Goal: Transaction & Acquisition: Purchase product/service

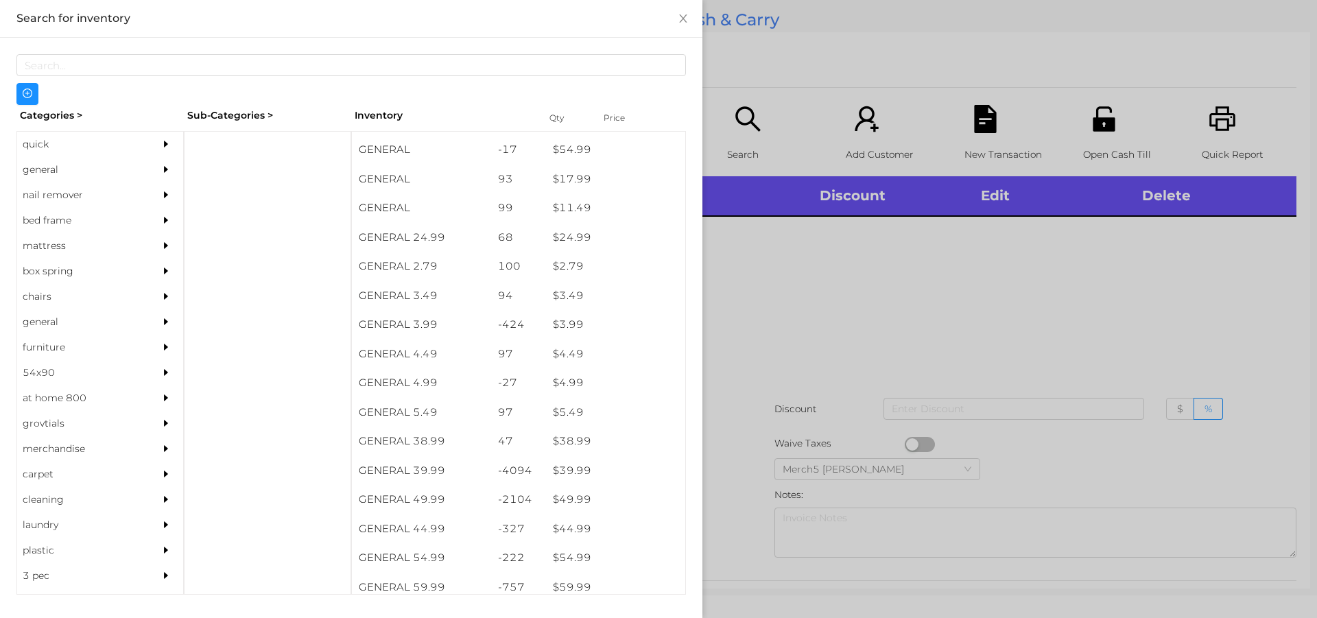
scroll to position [465, 0]
click at [32, 174] on div "general" at bounding box center [79, 169] width 125 height 25
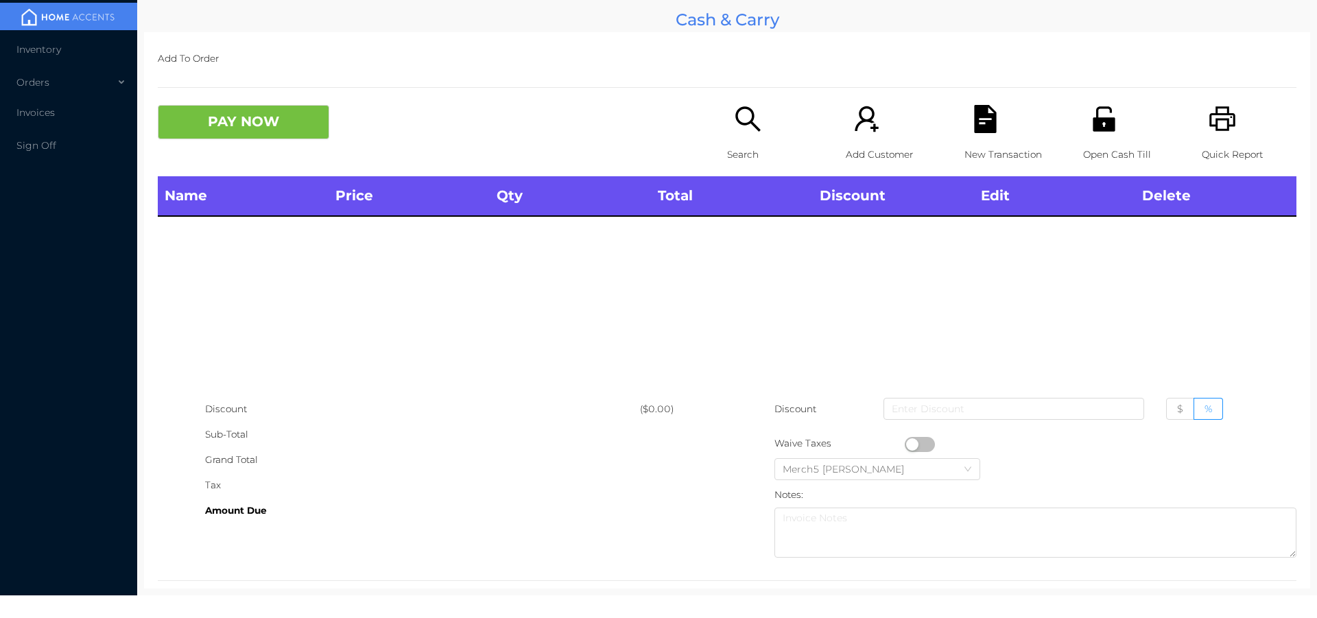
click at [741, 114] on icon "icon: search" at bounding box center [748, 119] width 28 height 28
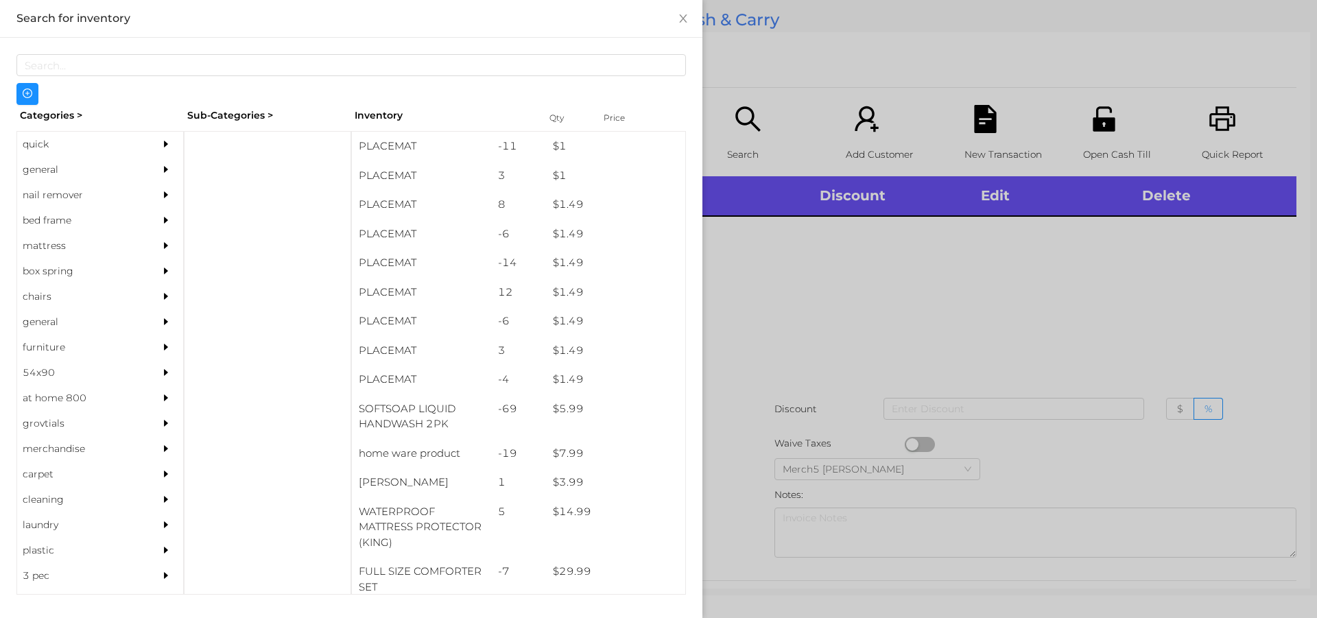
click at [33, 170] on div "general" at bounding box center [79, 169] width 125 height 25
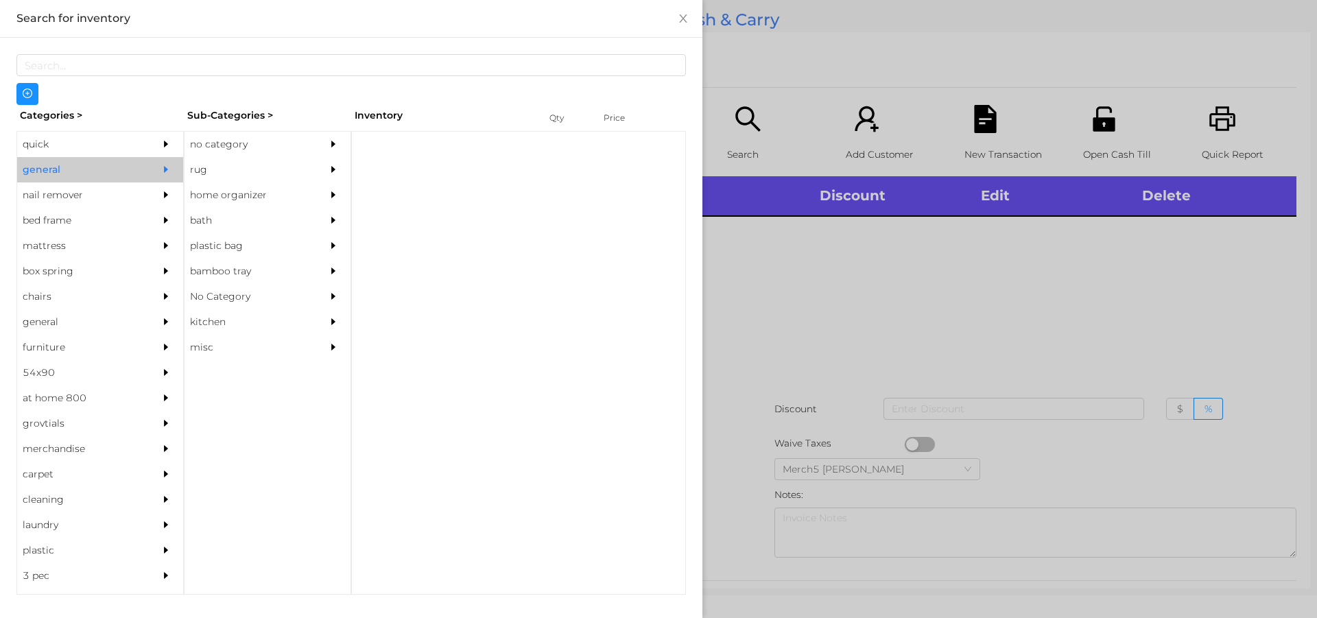
click at [215, 143] on div "no category" at bounding box center [246, 144] width 125 height 25
click at [41, 138] on div "quick" at bounding box center [79, 144] width 125 height 25
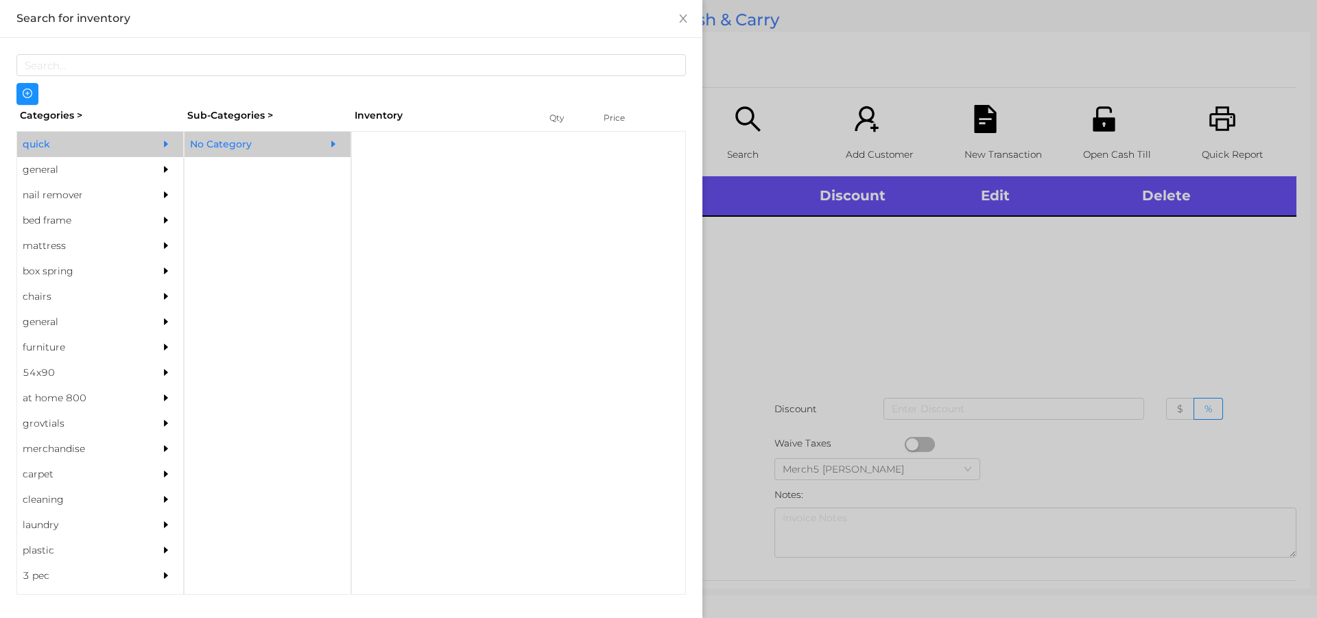
click at [237, 145] on div "No Category" at bounding box center [246, 144] width 125 height 25
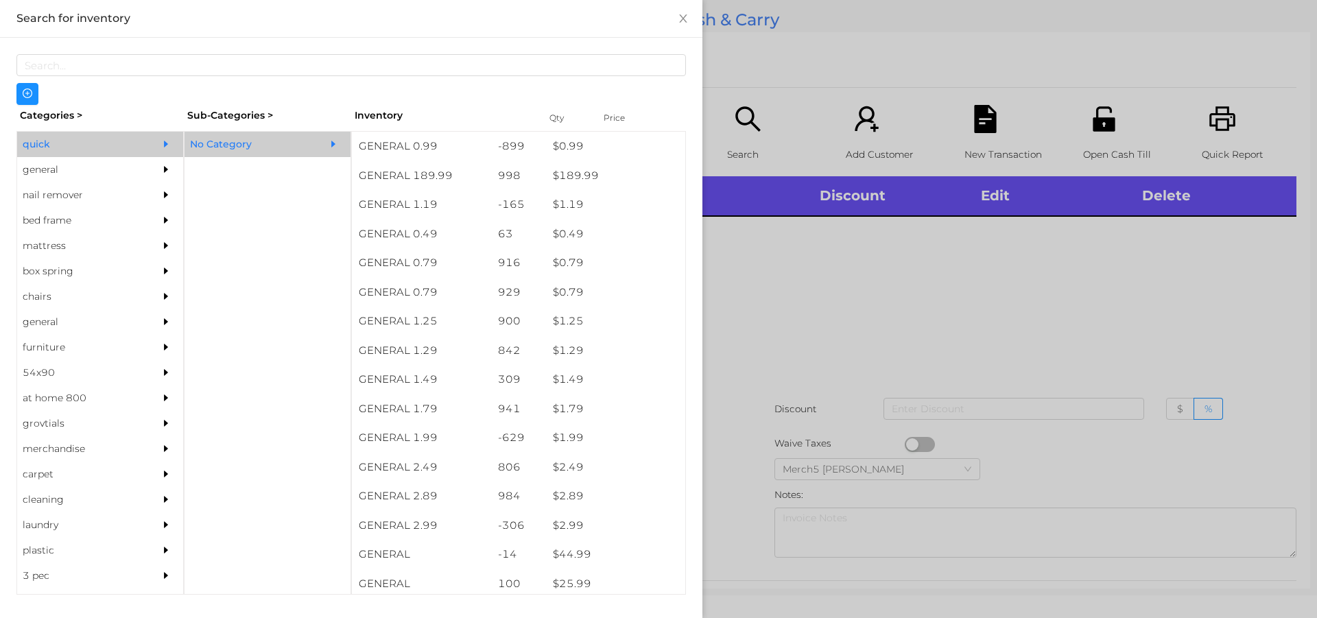
click at [36, 169] on div "general" at bounding box center [79, 169] width 125 height 25
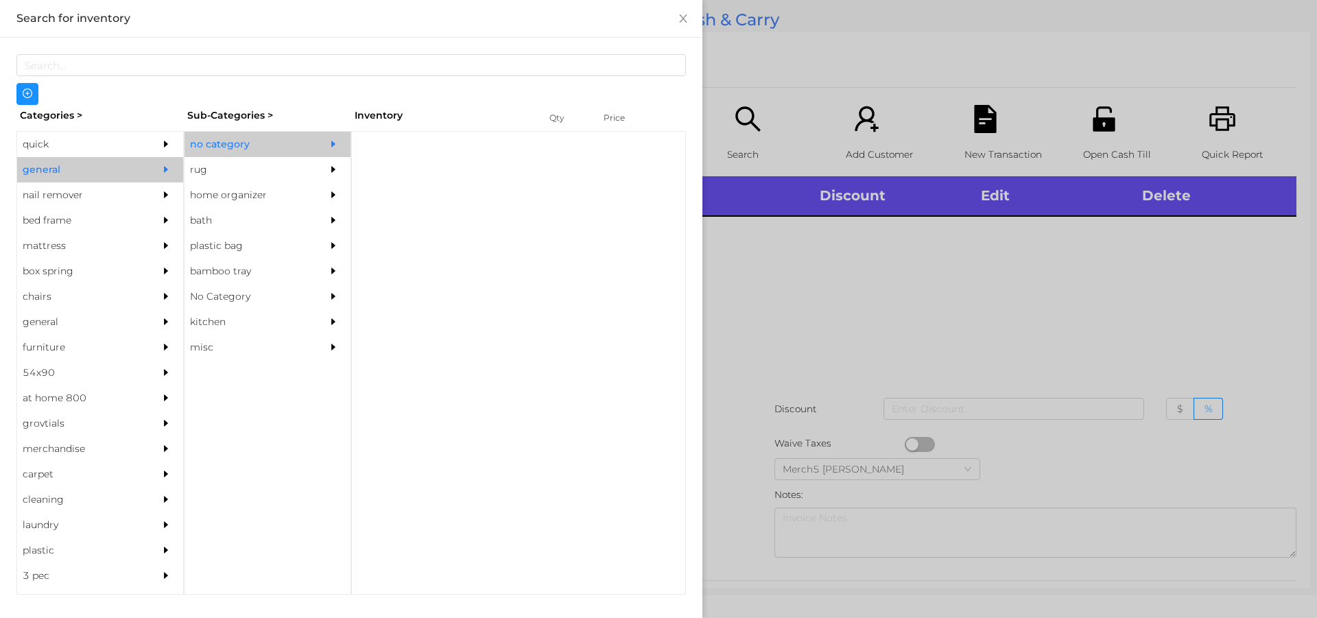
click at [226, 148] on div "no category" at bounding box center [246, 144] width 125 height 25
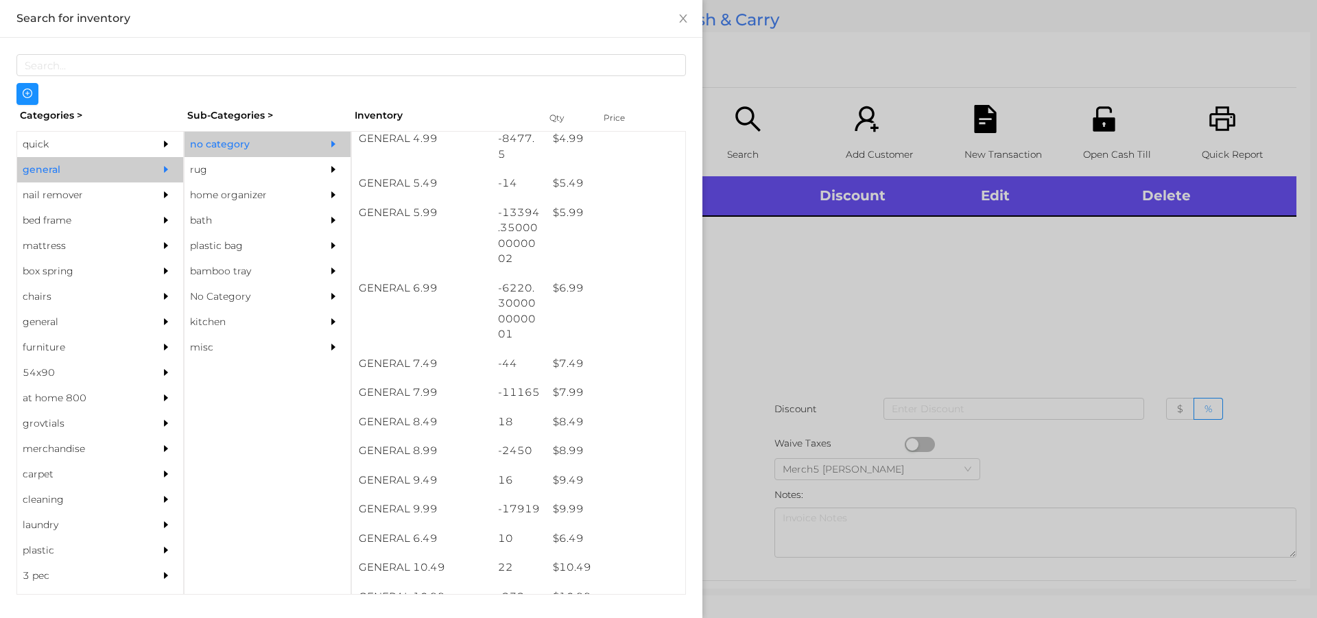
scroll to position [476, 0]
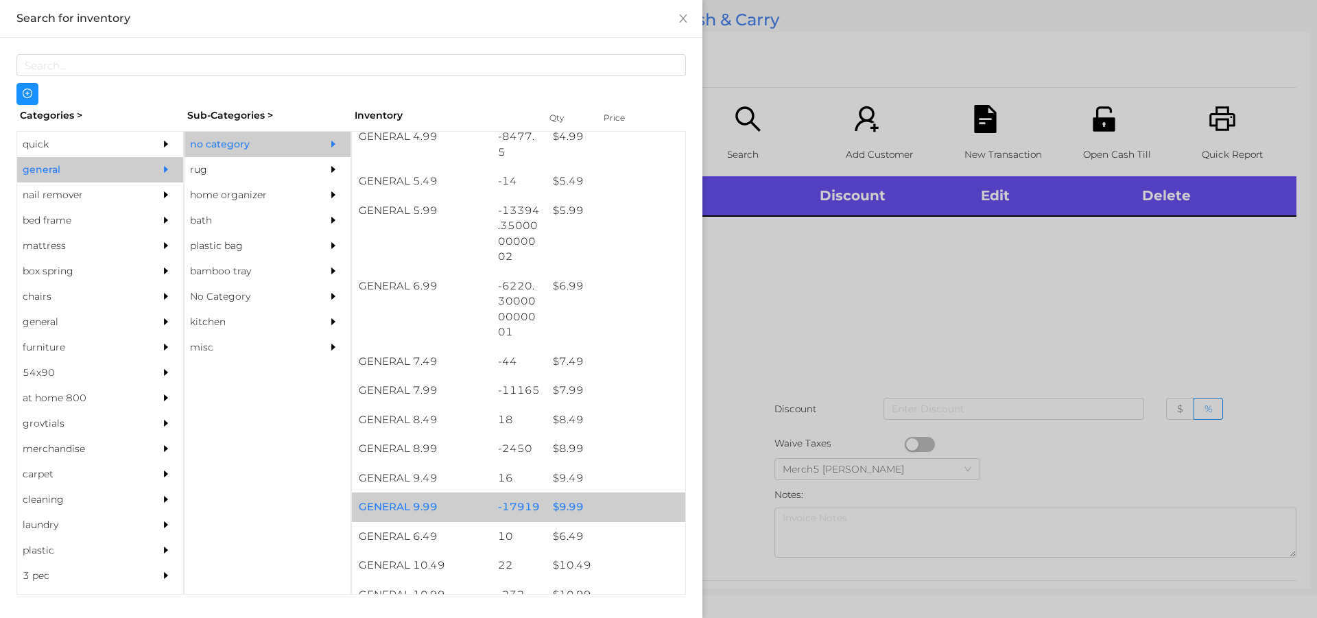
click at [558, 508] on div "$ 9.99" at bounding box center [615, 506] width 139 height 29
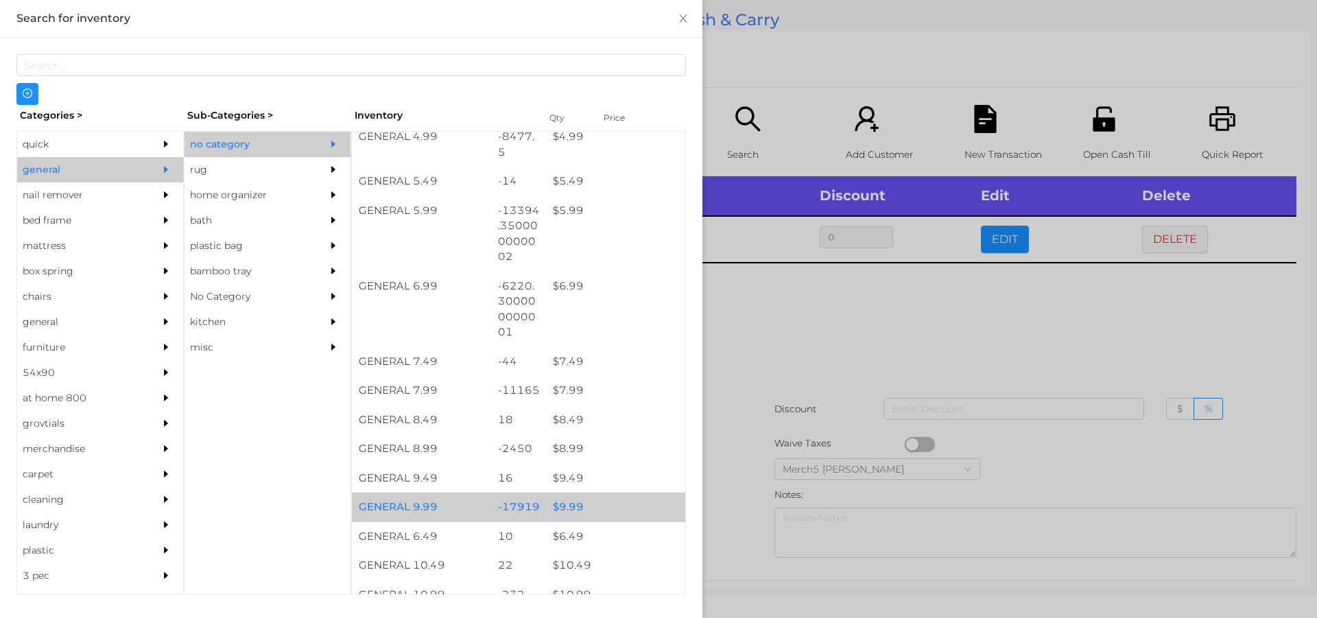
click at [822, 301] on div at bounding box center [658, 309] width 1317 height 618
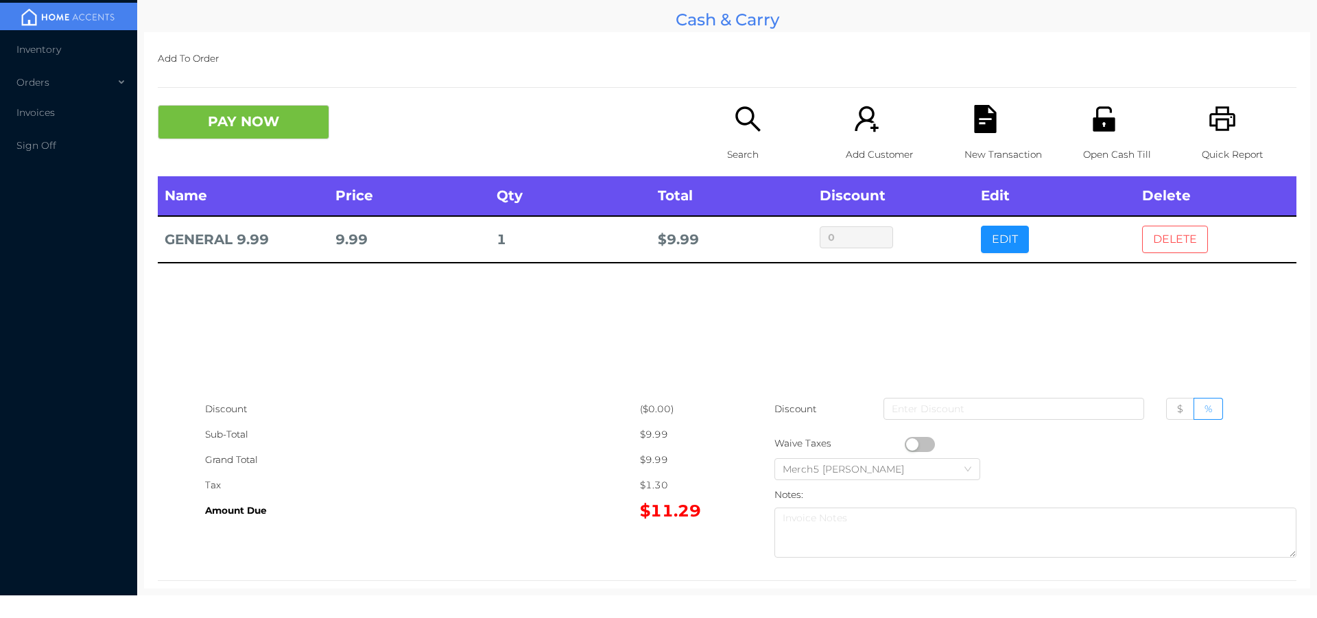
click at [1160, 234] on button "DELETE" at bounding box center [1175, 239] width 66 height 27
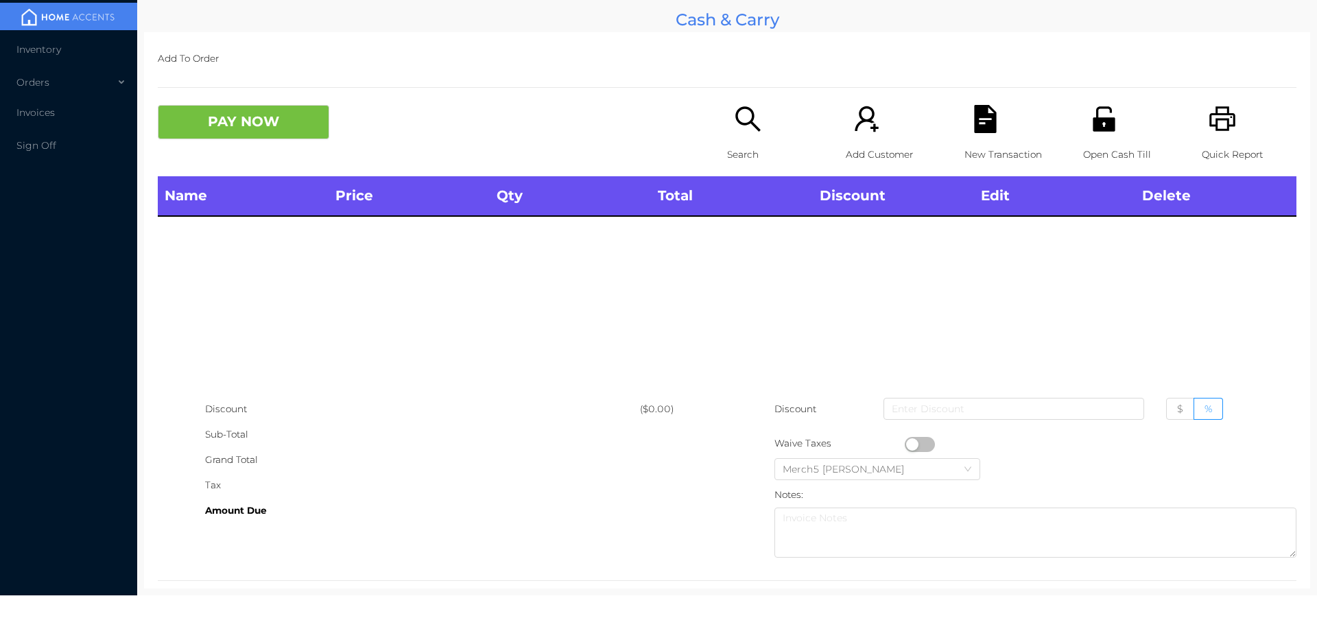
click at [741, 115] on icon "icon: search" at bounding box center [748, 119] width 28 height 28
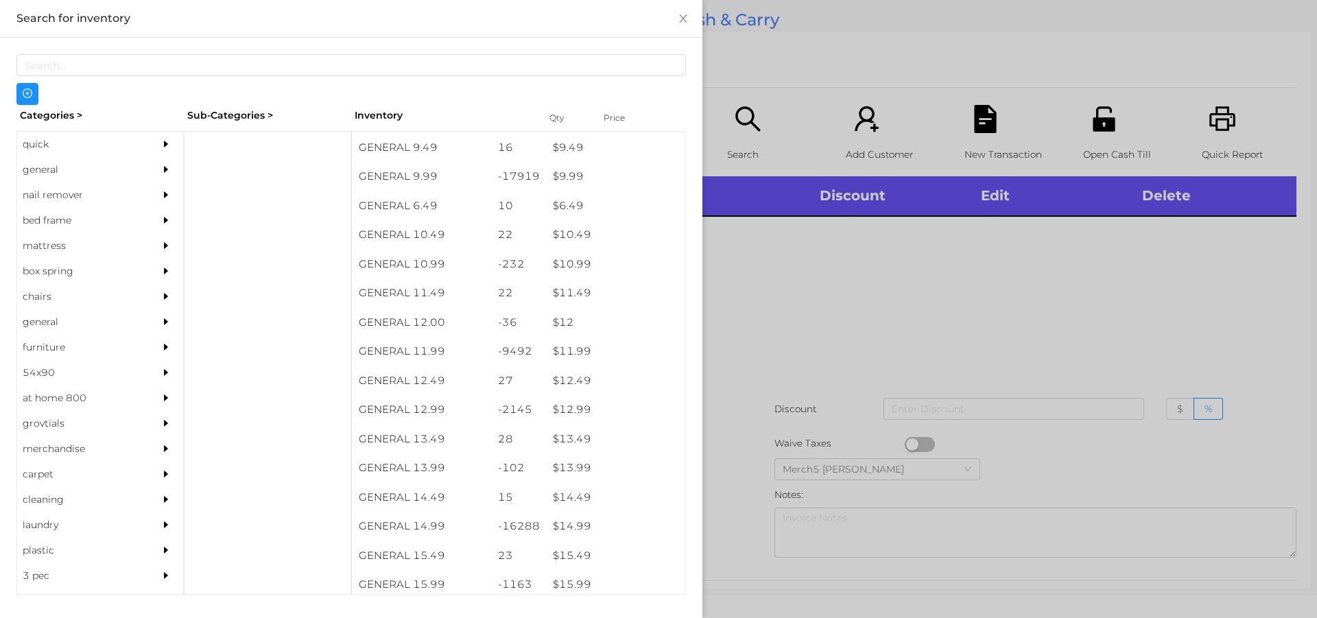
scroll to position [807, 0]
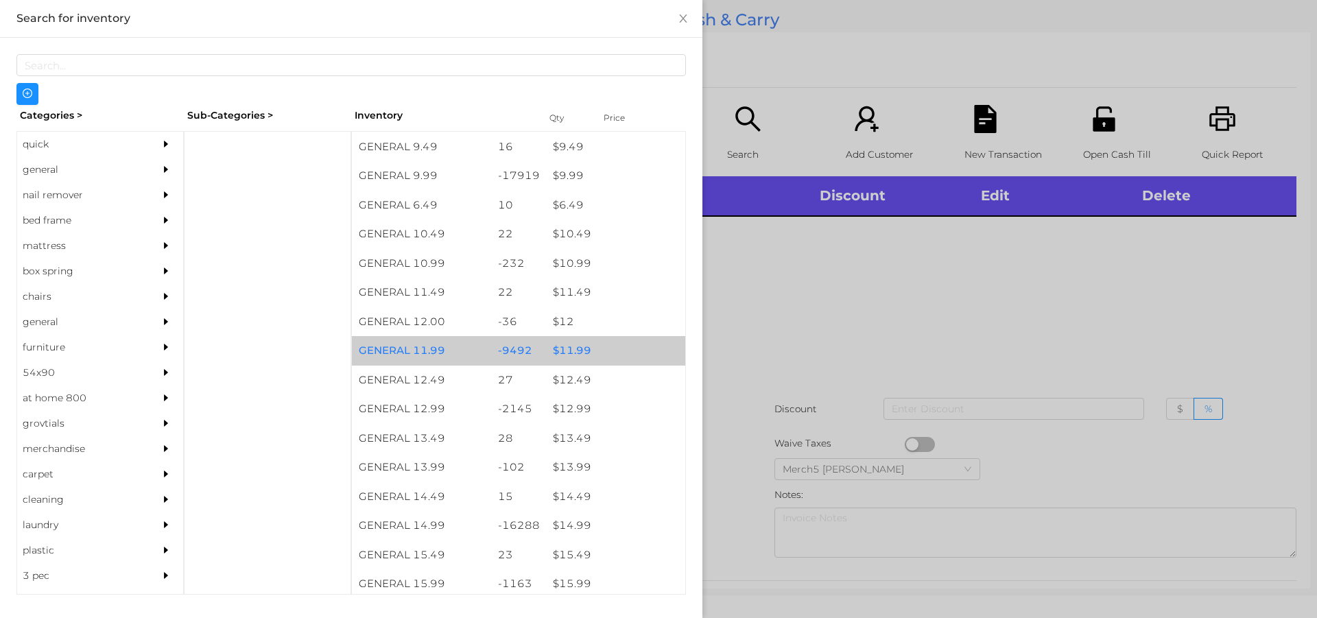
click at [574, 355] on div "$ 11.99" at bounding box center [615, 350] width 139 height 29
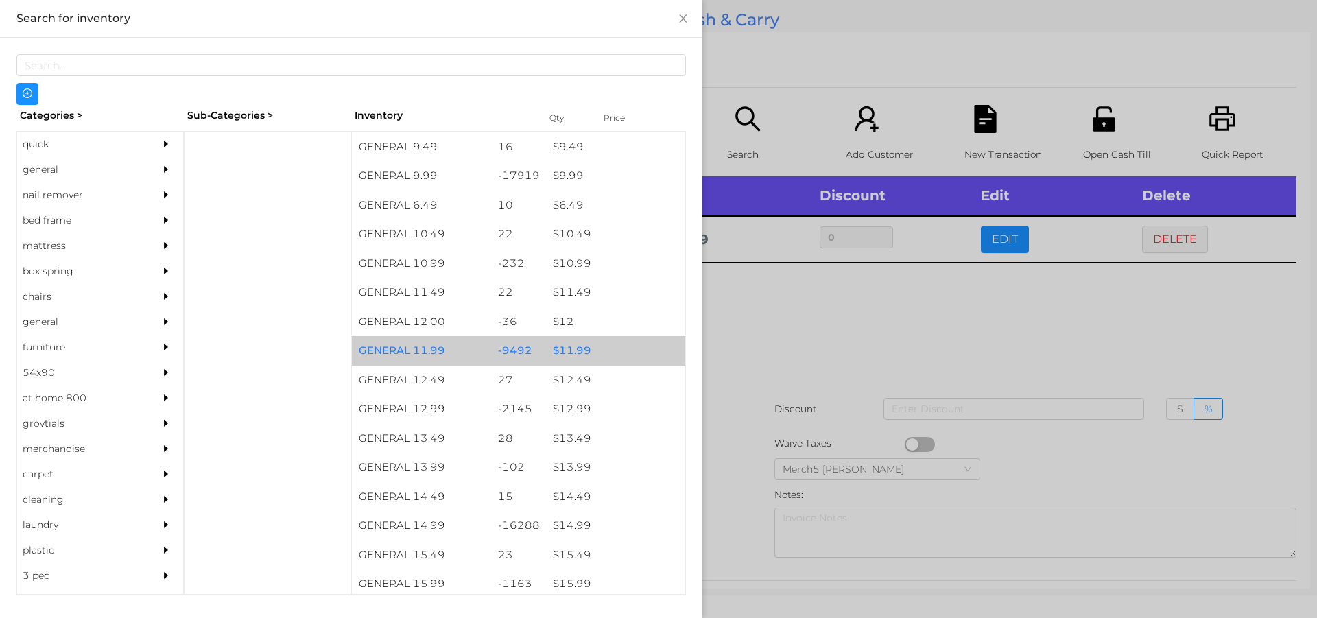
click at [601, 352] on div "$ 11.99" at bounding box center [615, 350] width 139 height 29
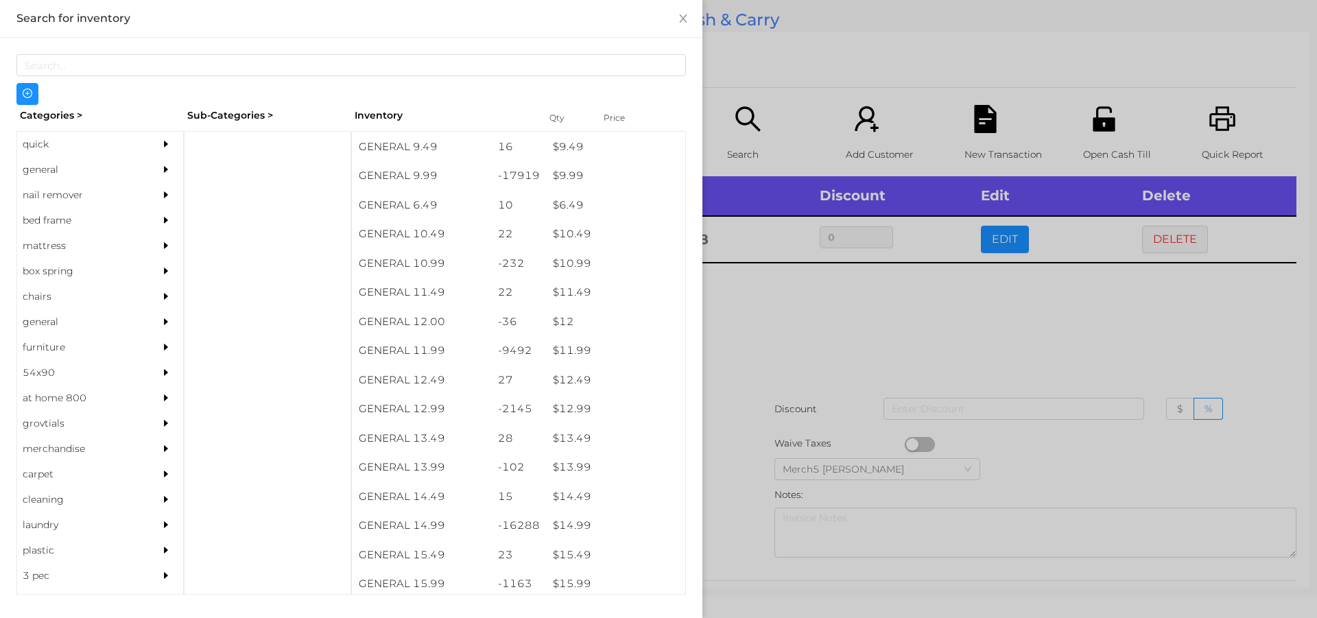
click at [762, 306] on div at bounding box center [658, 309] width 1317 height 618
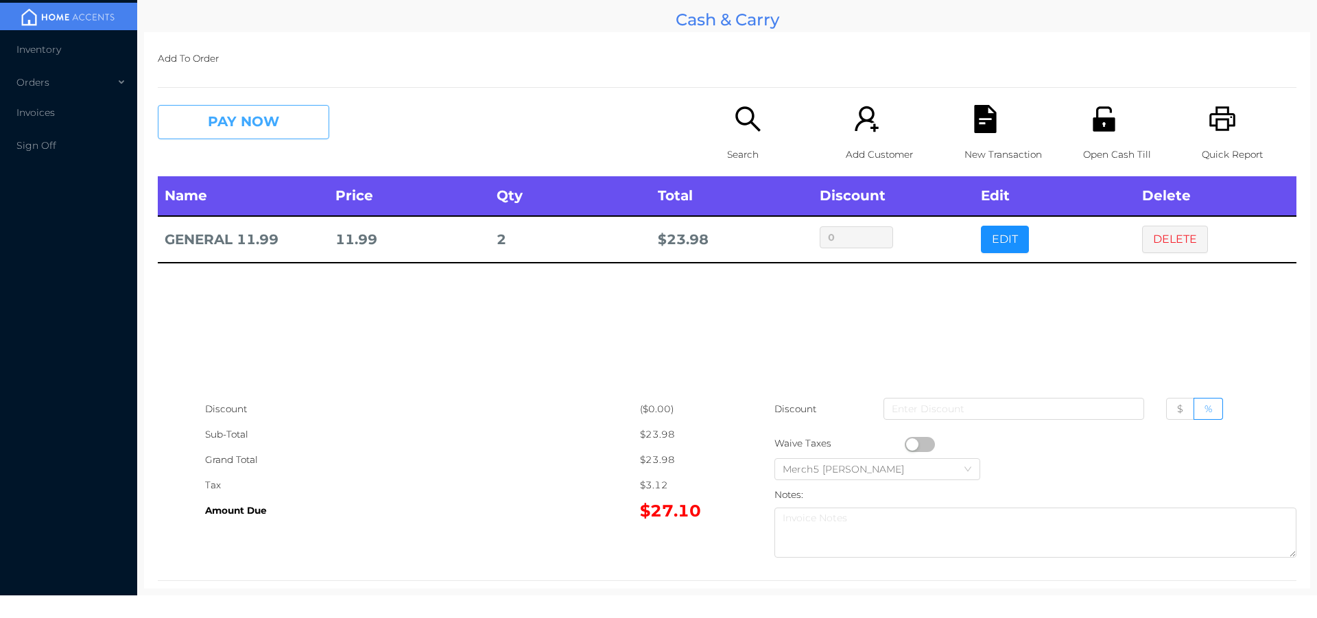
click at [296, 119] on button "PAY NOW" at bounding box center [243, 122] width 171 height 34
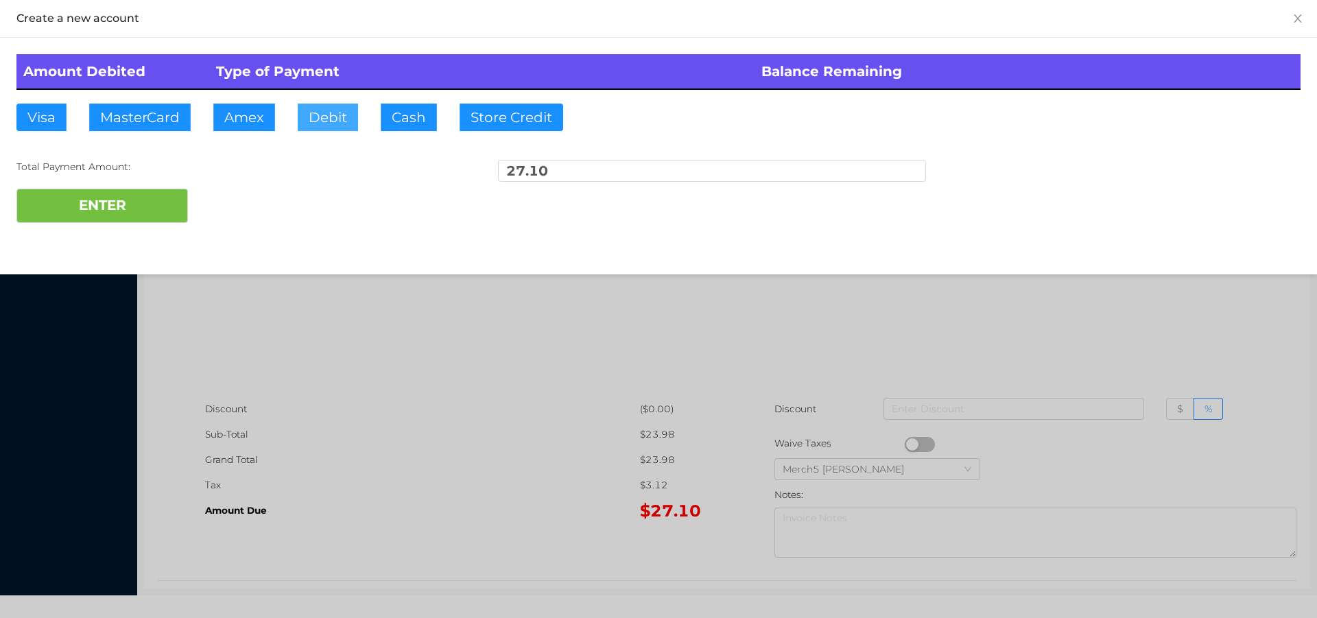
click at [344, 109] on button "Debit" at bounding box center [328, 117] width 60 height 27
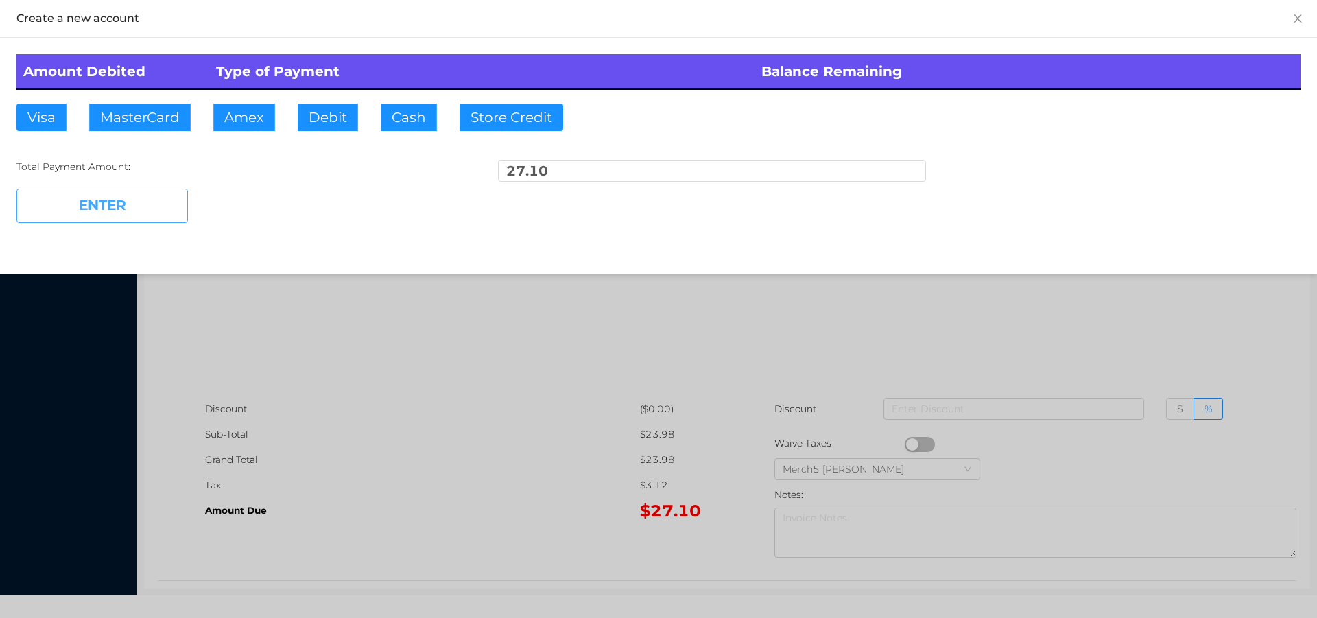
click at [143, 211] on button "ENTER" at bounding box center [101, 206] width 171 height 34
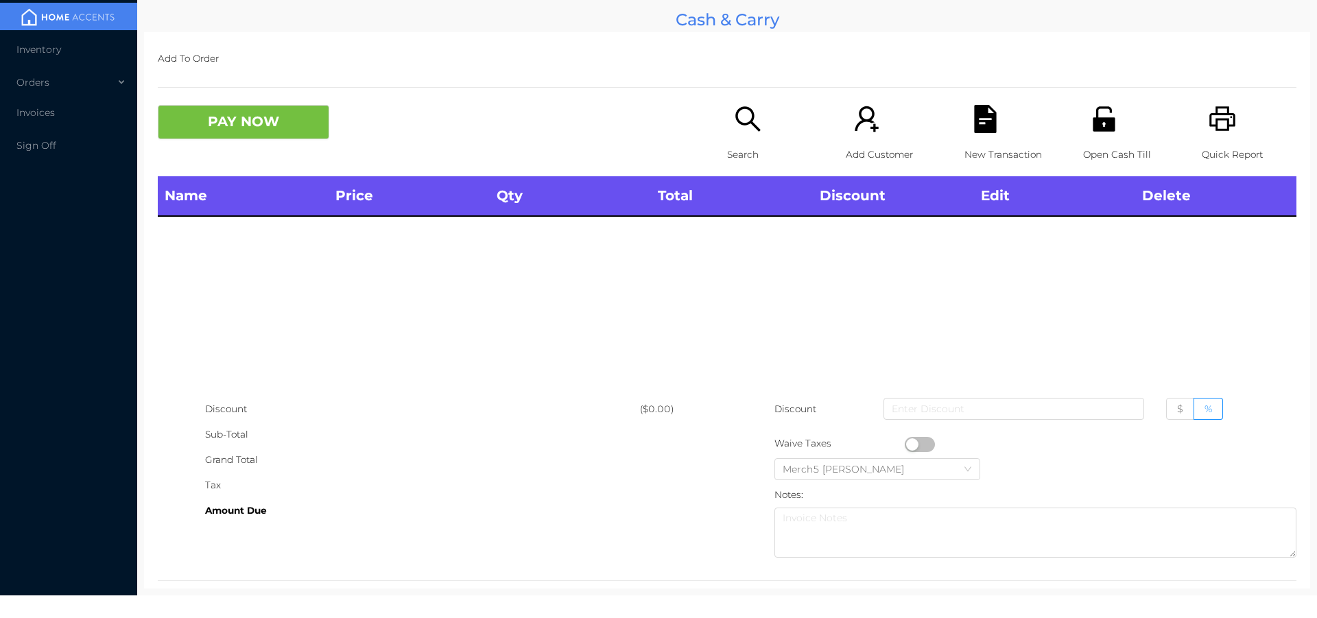
click at [746, 115] on icon "icon: search" at bounding box center [748, 119] width 28 height 28
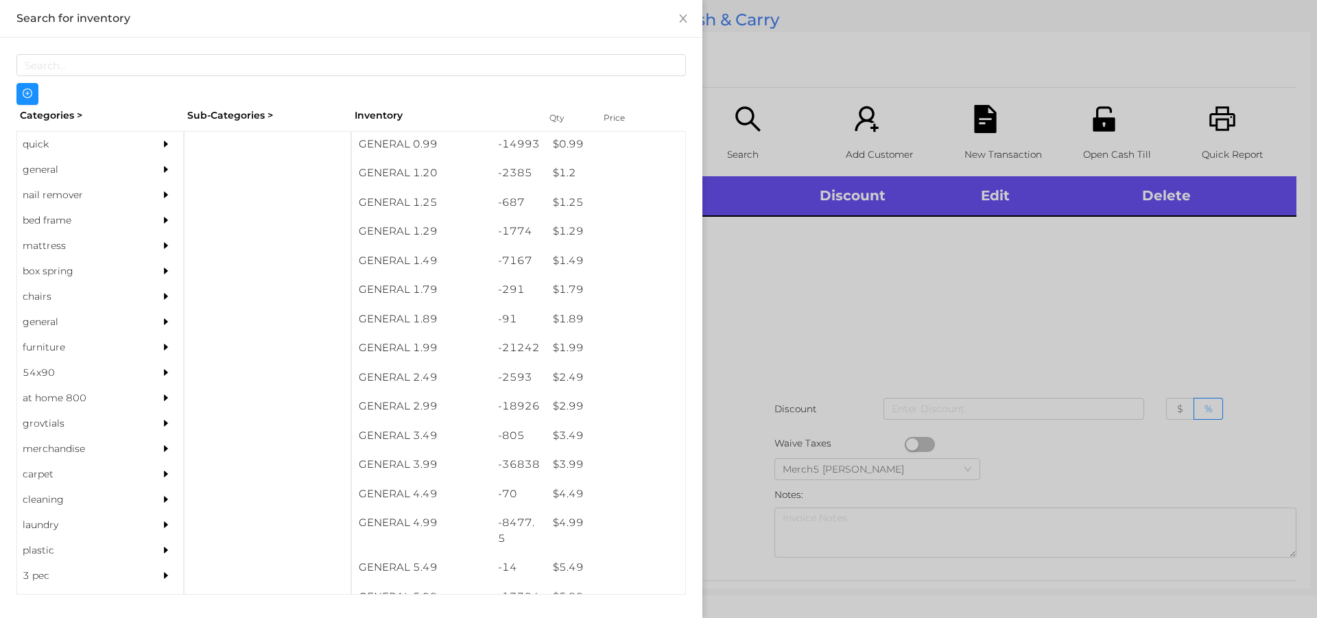
scroll to position [95, 0]
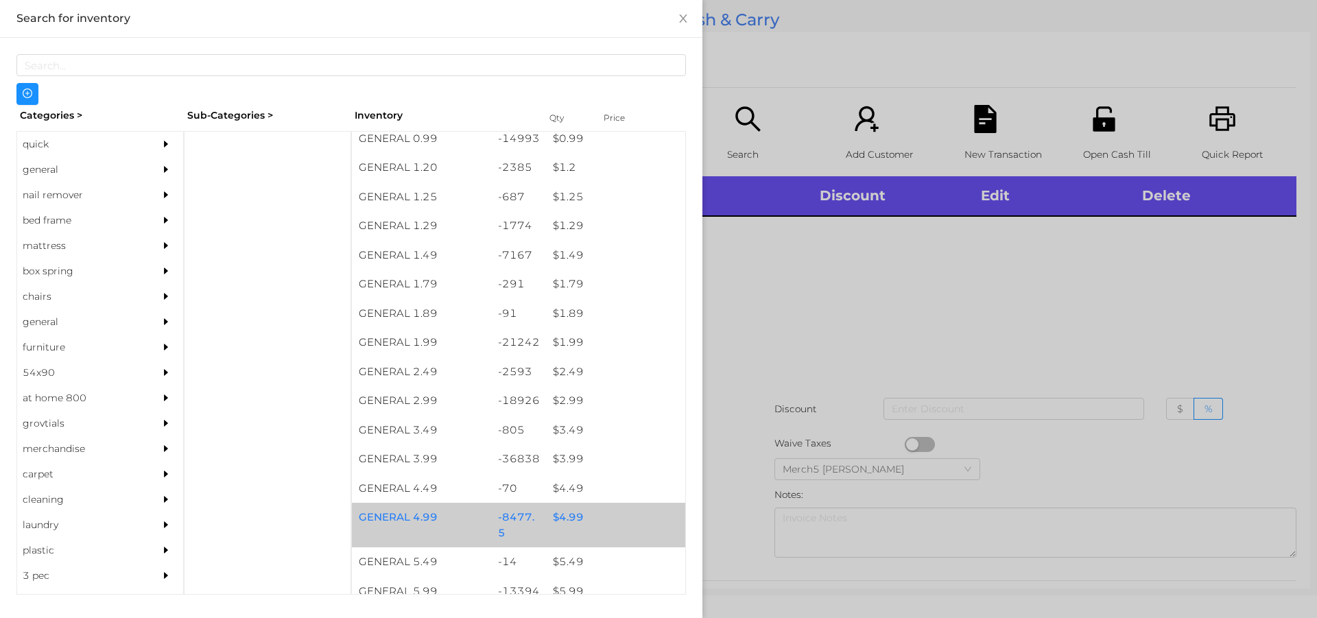
click at [567, 514] on div "$ 4.99" at bounding box center [615, 517] width 139 height 29
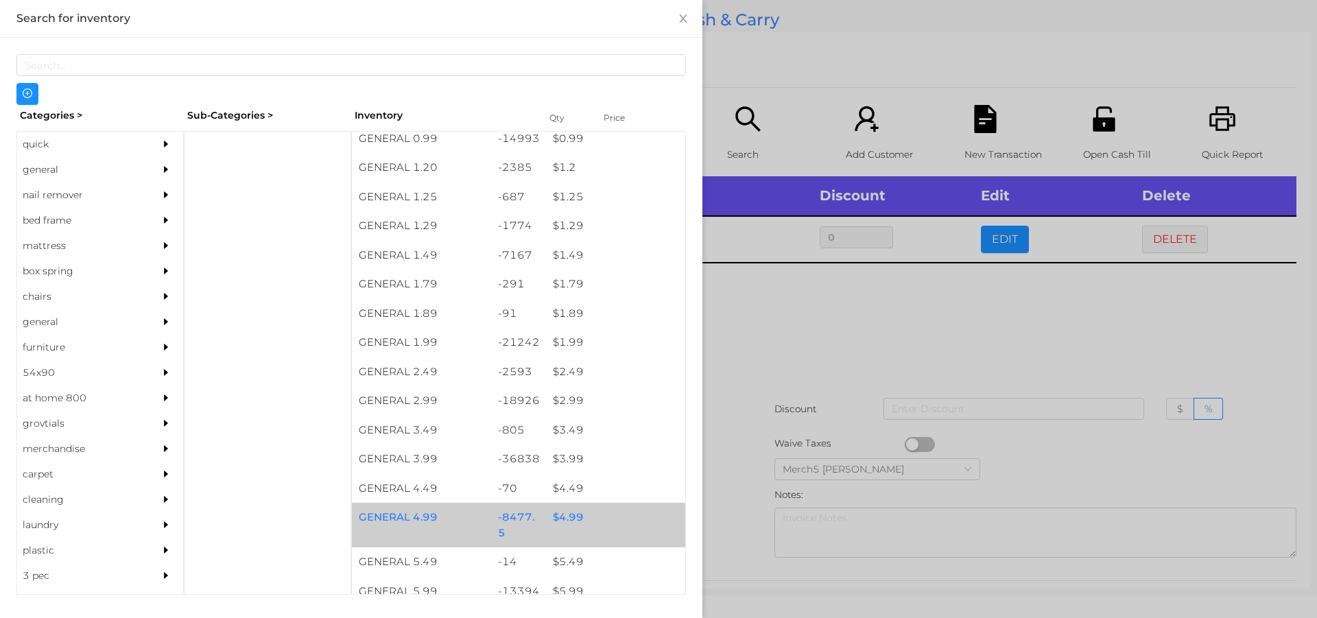
click at [581, 520] on div "$ 4.99" at bounding box center [615, 517] width 139 height 29
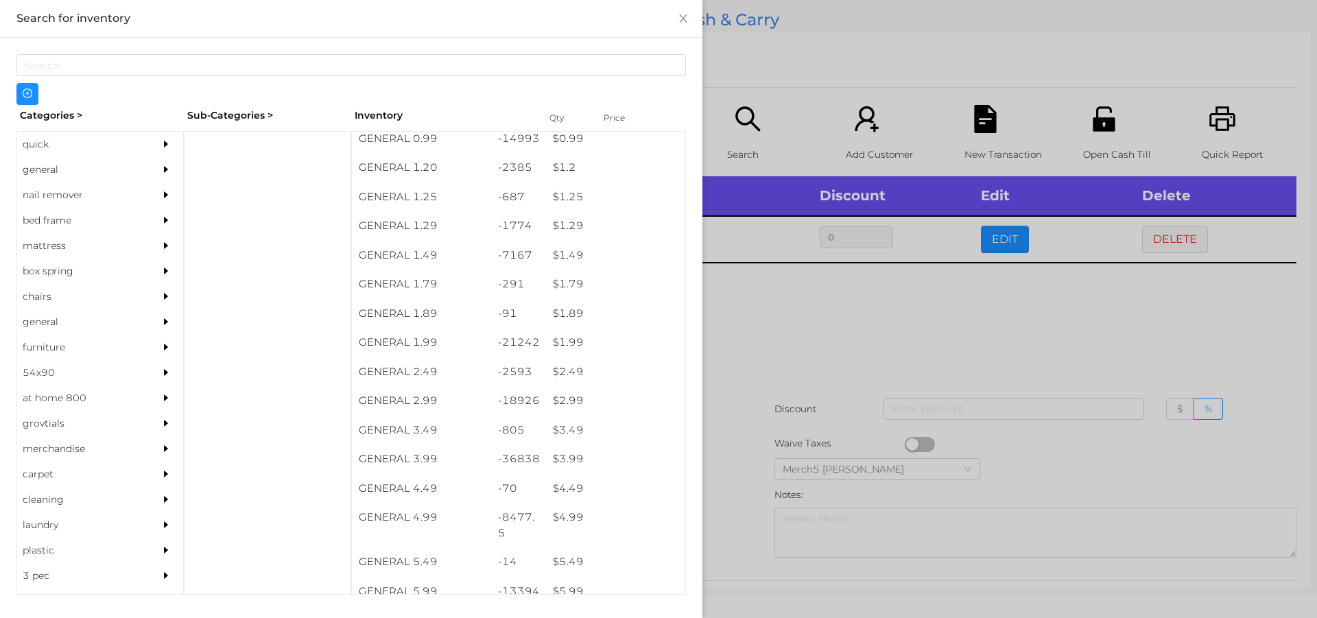
click at [775, 307] on div at bounding box center [658, 309] width 1317 height 618
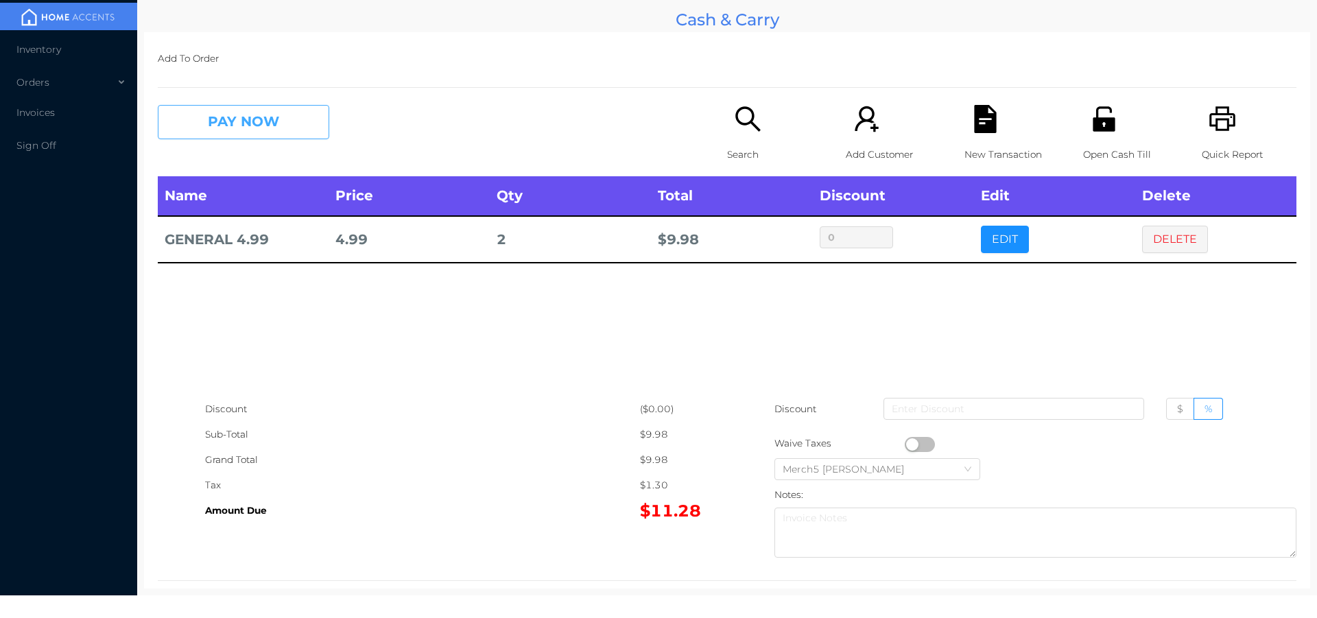
click at [278, 117] on button "PAY NOW" at bounding box center [243, 122] width 171 height 34
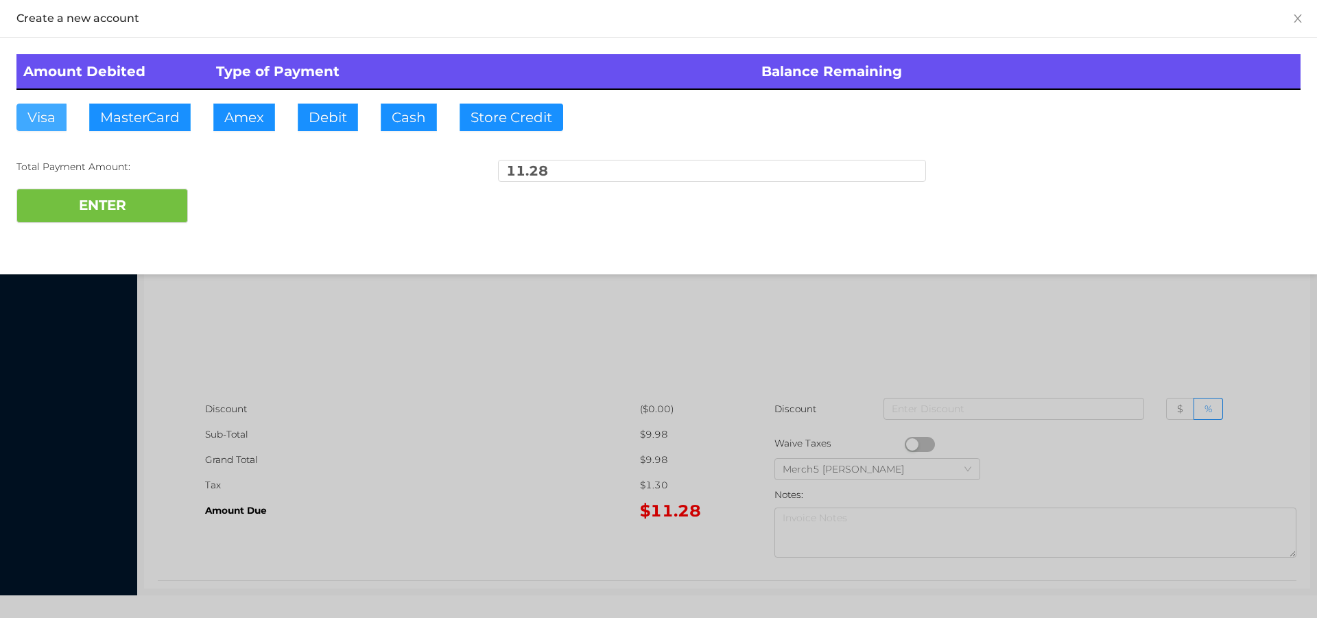
click at [38, 115] on button "Visa" at bounding box center [41, 117] width 50 height 27
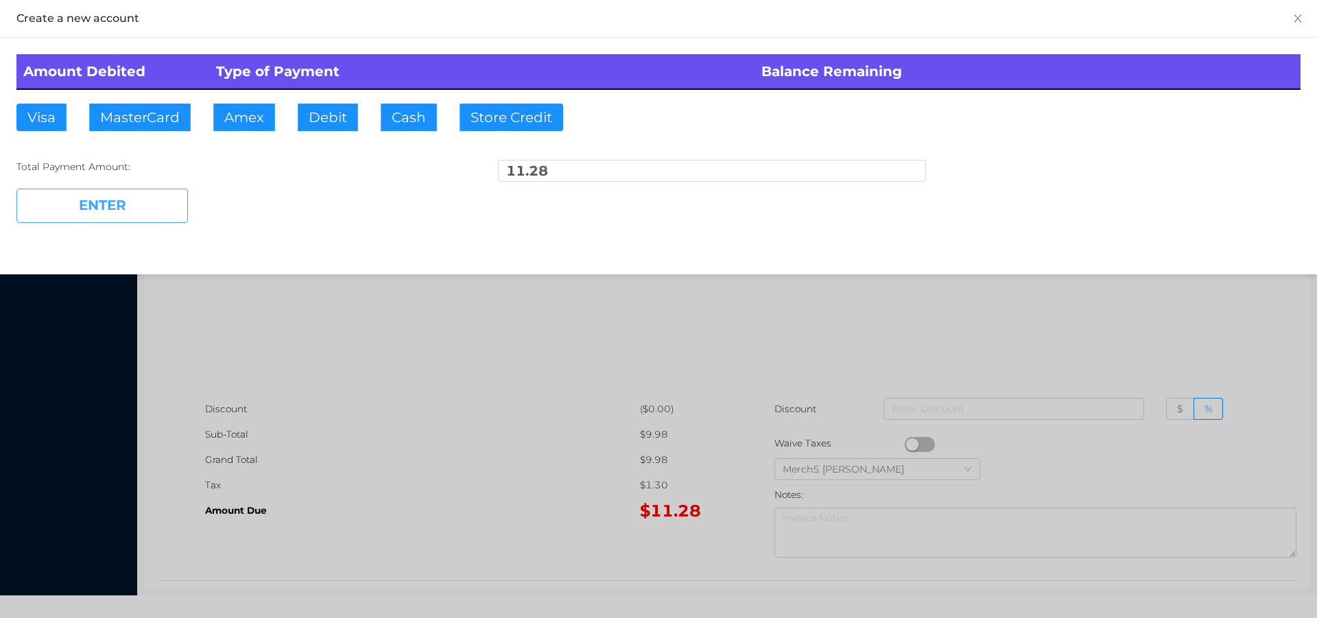
click at [70, 204] on button "ENTER" at bounding box center [101, 206] width 171 height 34
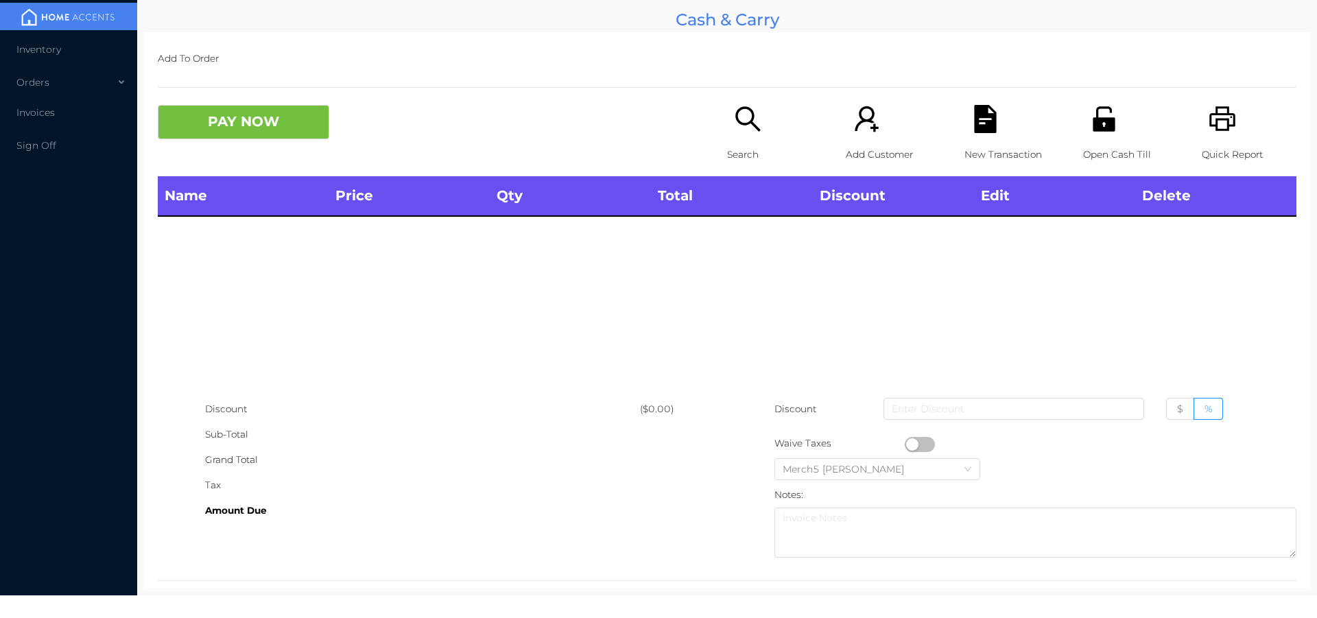
click at [1214, 126] on icon "icon: printer" at bounding box center [1222, 119] width 28 height 28
click at [750, 117] on icon "icon: search" at bounding box center [748, 119] width 28 height 28
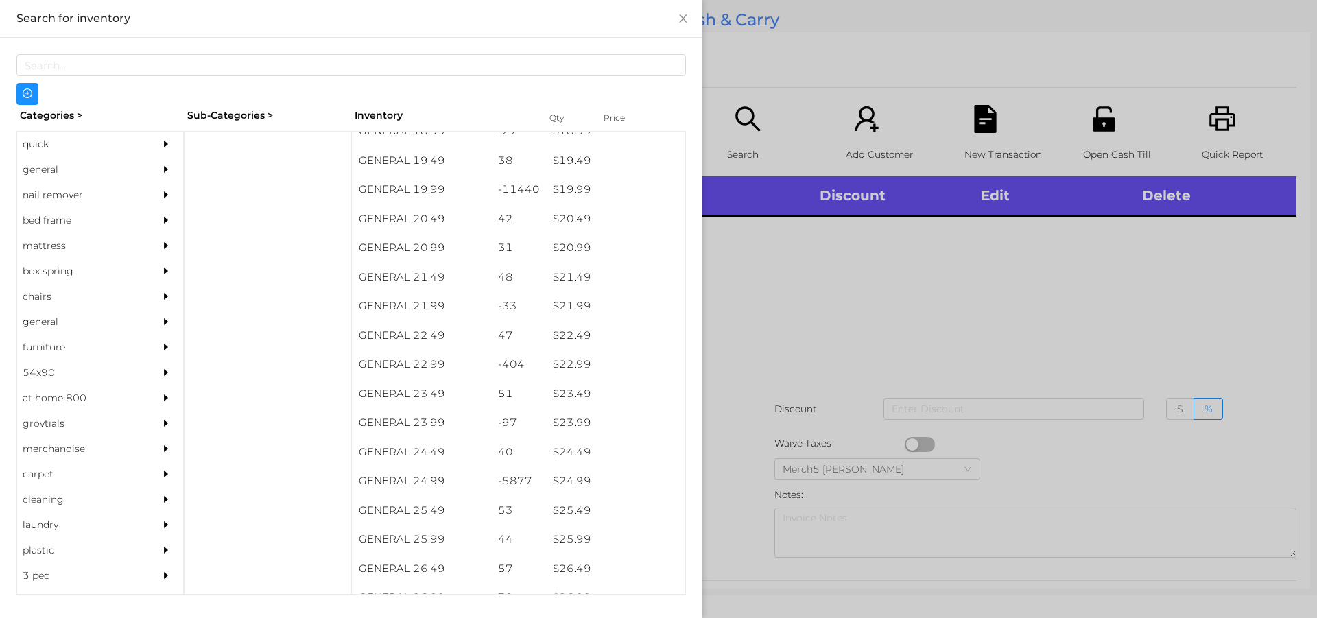
scroll to position [1435, 0]
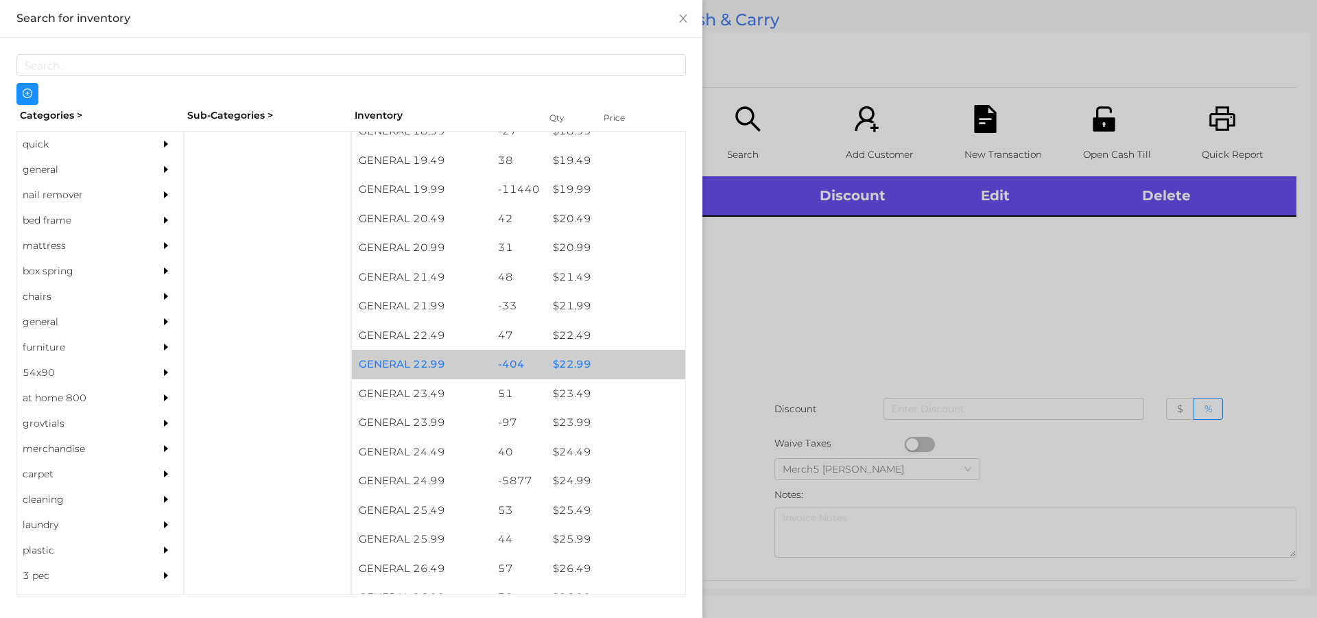
click at [567, 363] on div "$ 22.99" at bounding box center [615, 364] width 139 height 29
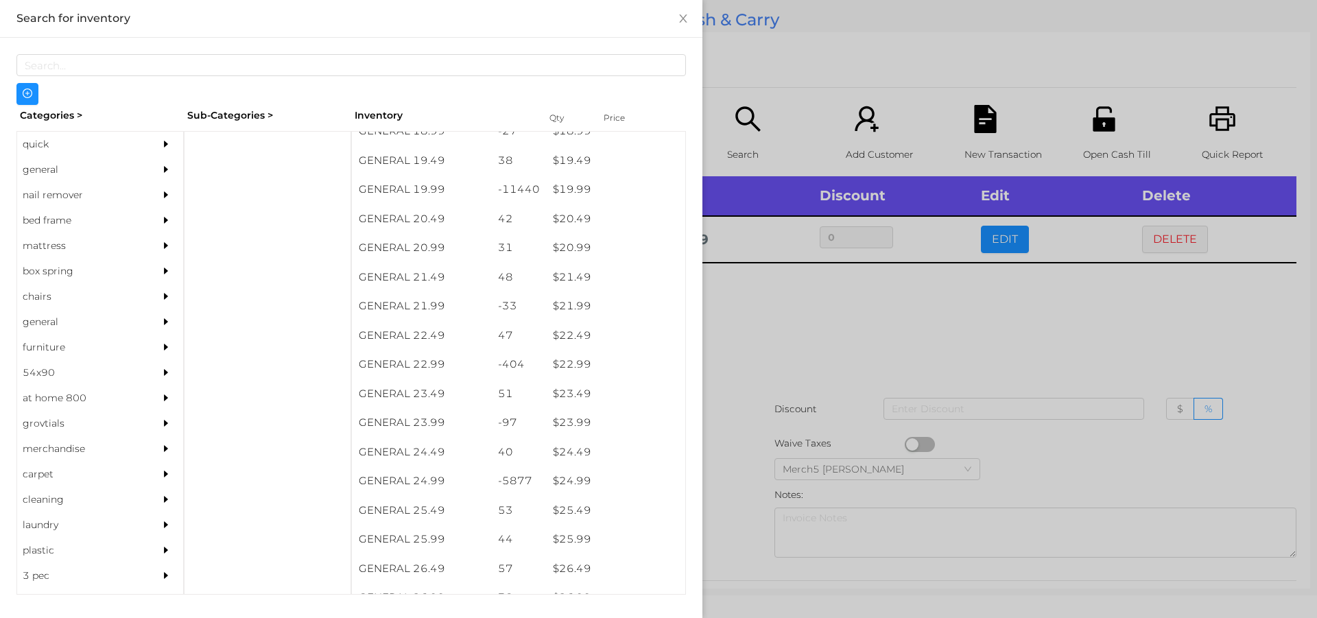
click at [775, 306] on div at bounding box center [658, 309] width 1317 height 618
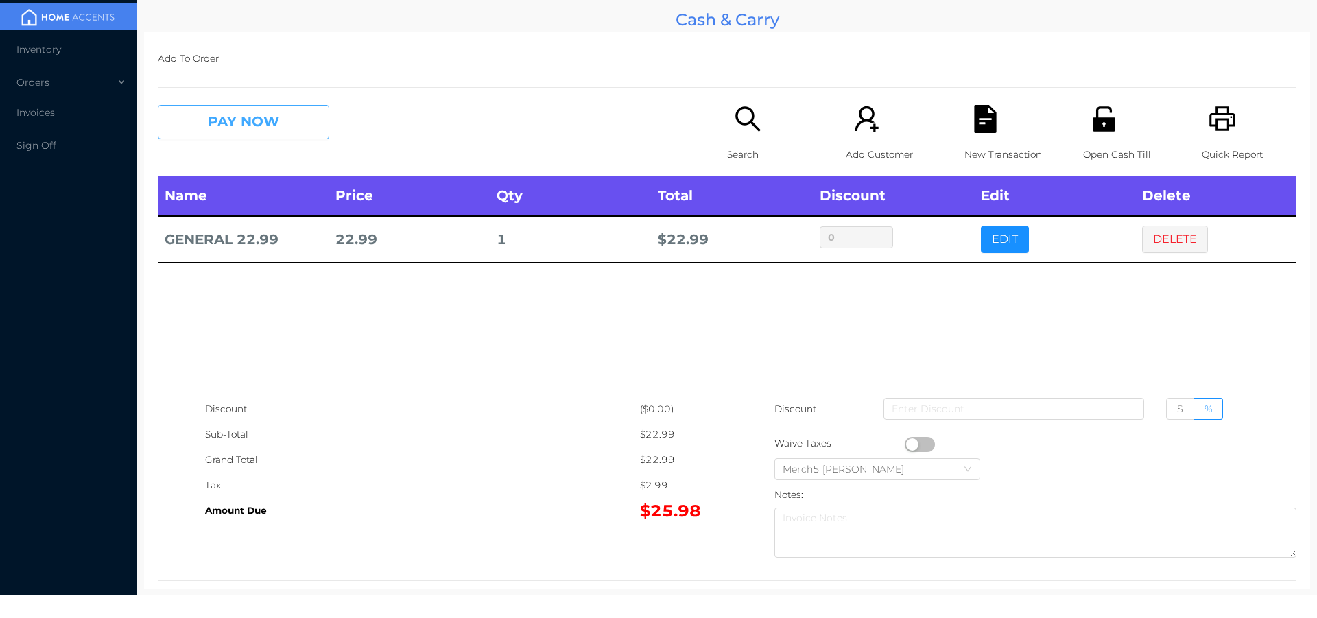
click at [268, 122] on button "PAY NOW" at bounding box center [243, 122] width 171 height 34
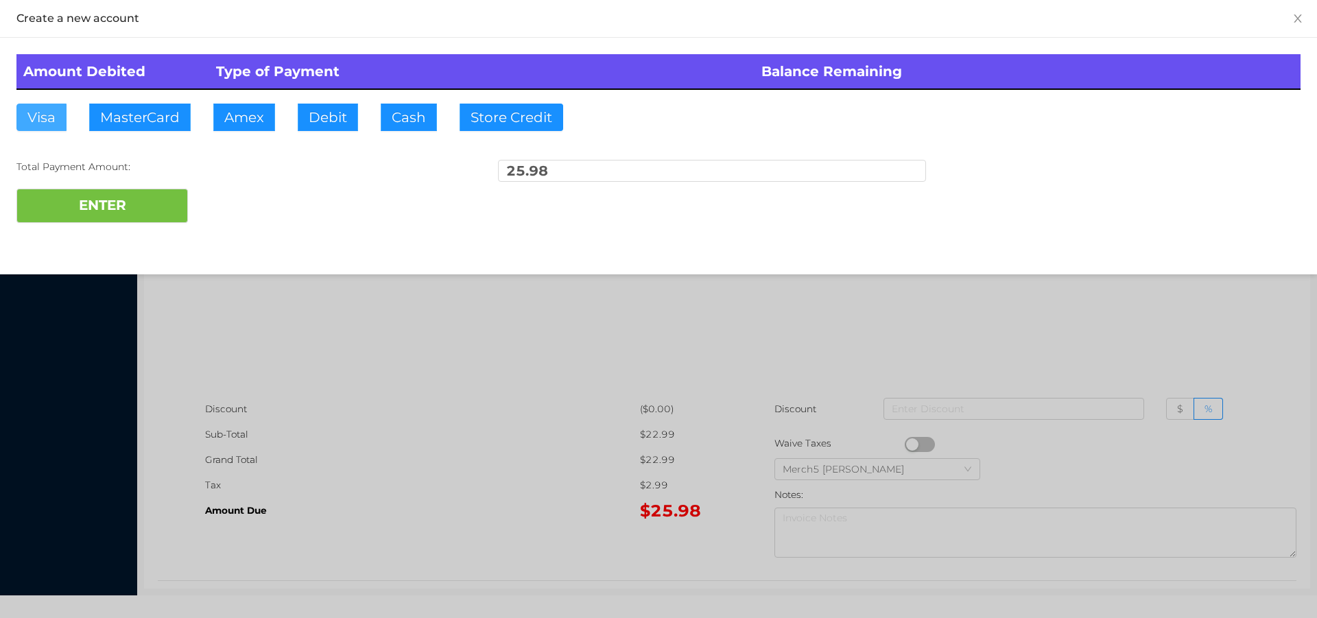
click at [29, 108] on button "Visa" at bounding box center [41, 117] width 50 height 27
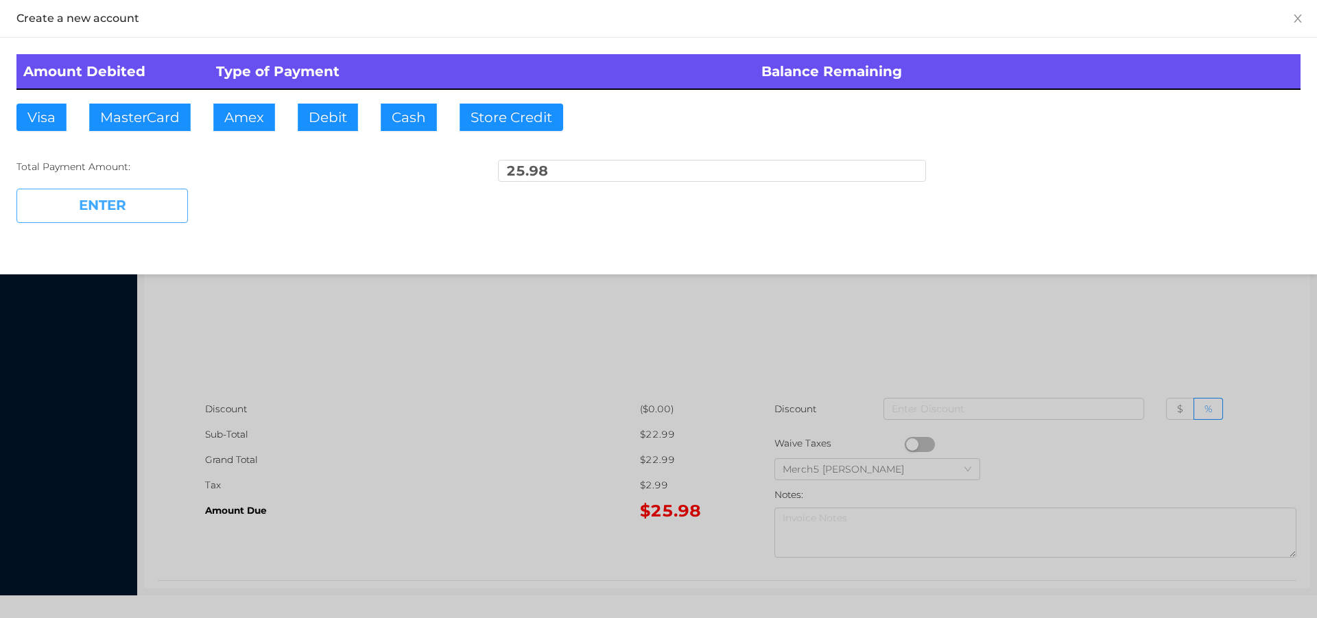
click at [86, 203] on button "ENTER" at bounding box center [101, 206] width 171 height 34
